Goal: Task Accomplishment & Management: Manage account settings

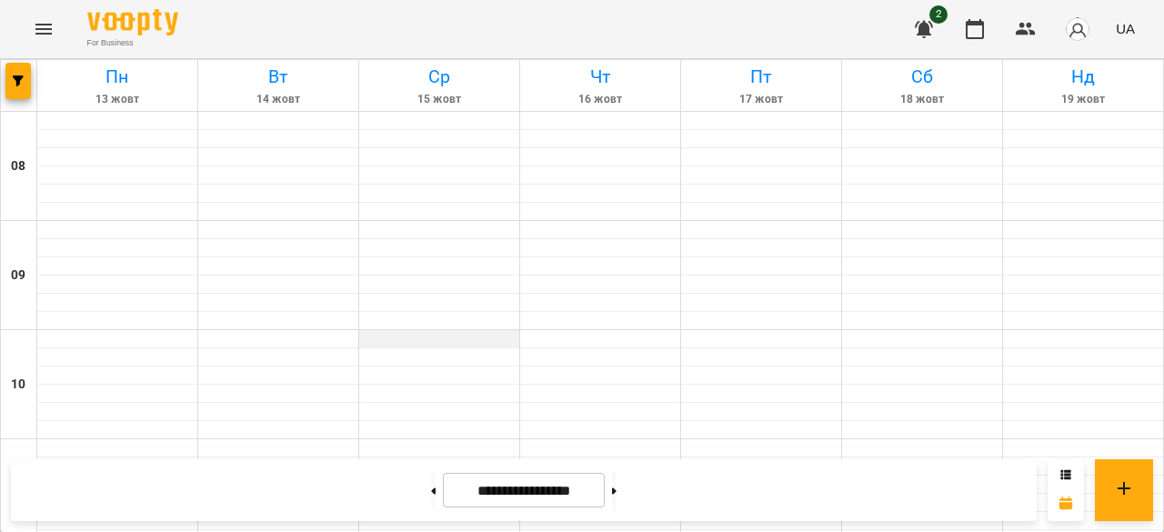
scroll to position [1035, 0]
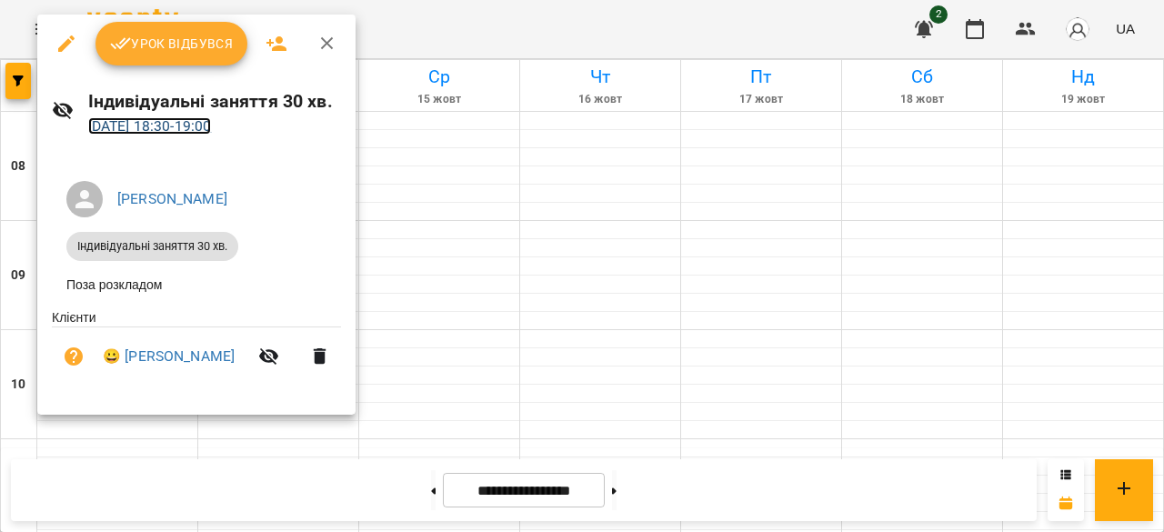
click at [162, 127] on link "[DATE] 18:30 - 19:00" at bounding box center [150, 125] width 124 height 17
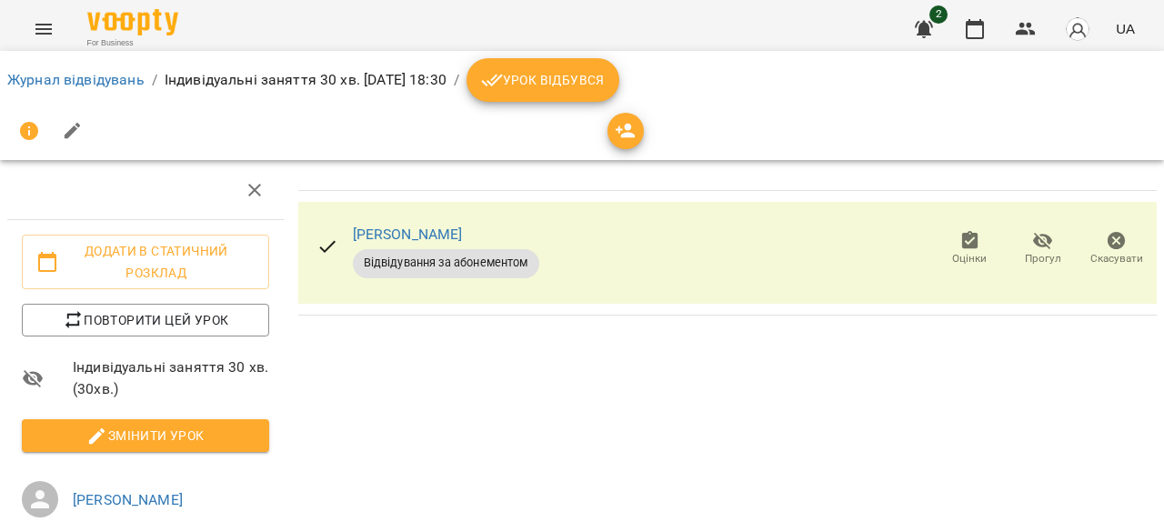
click at [176, 434] on span "Змінити урок" at bounding box center [145, 436] width 218 height 22
select select "**********"
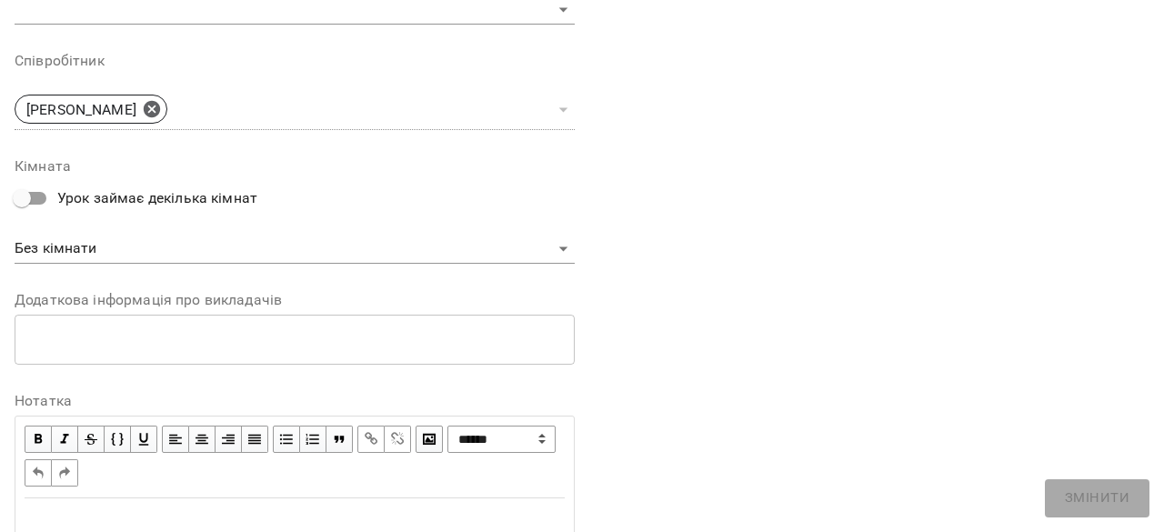
scroll to position [687, 0]
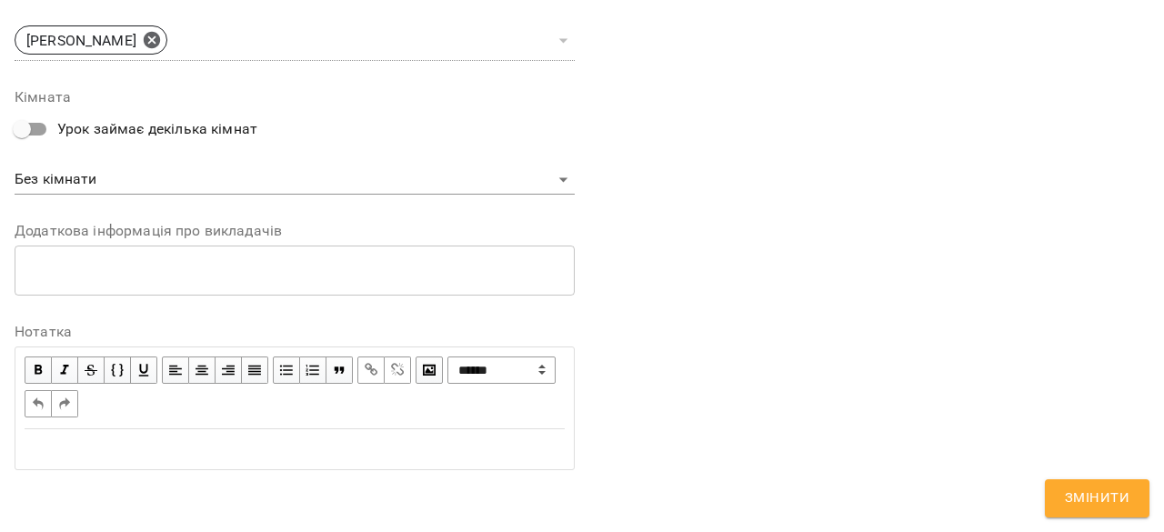
click at [179, 449] on div "Edit text" at bounding box center [295, 449] width 540 height 22
click at [1105, 507] on span "Змінити" at bounding box center [1097, 499] width 65 height 24
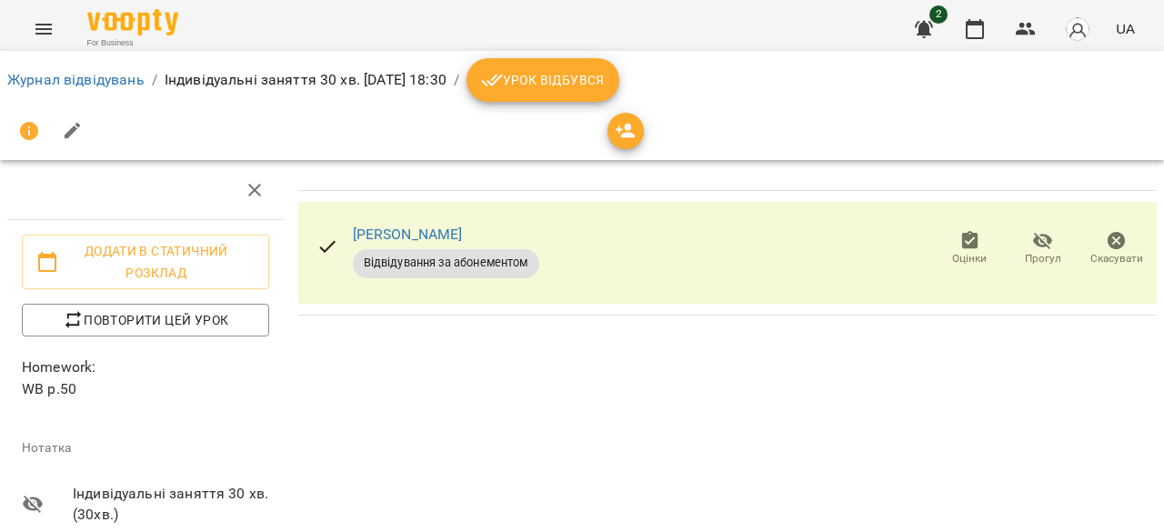
click at [605, 84] on span "Урок відбувся" at bounding box center [543, 80] width 124 height 22
